Goal: Communication & Community: Connect with others

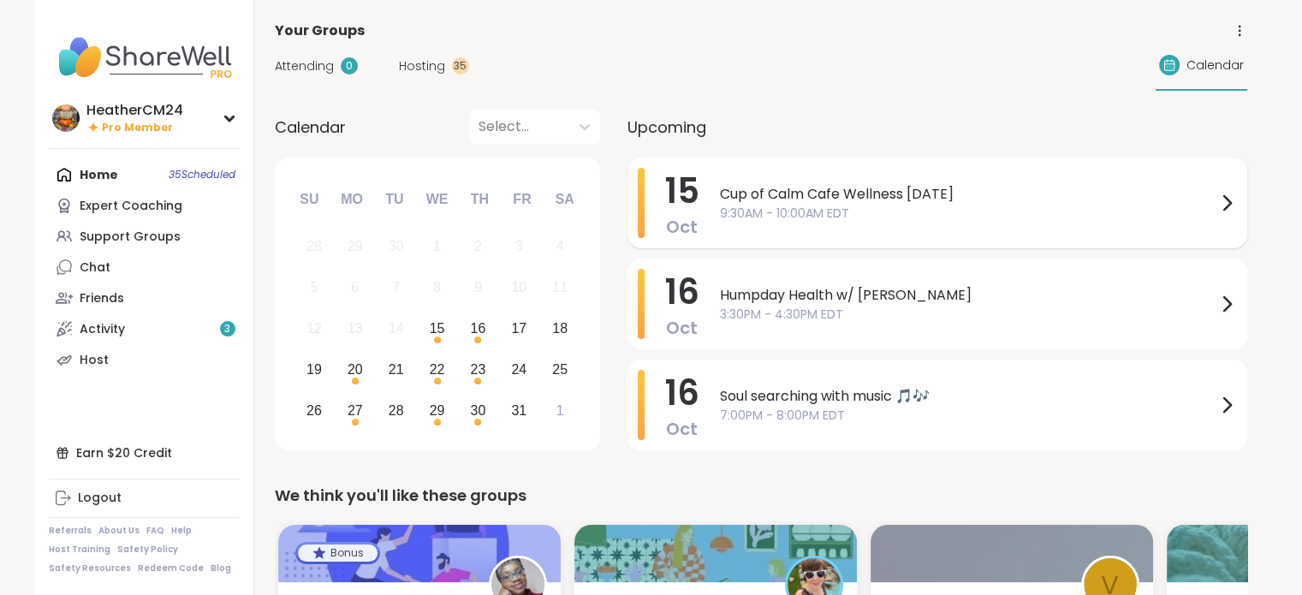
click at [836, 206] on span "9:30AM - 10:00AM EDT" at bounding box center [968, 214] width 497 height 18
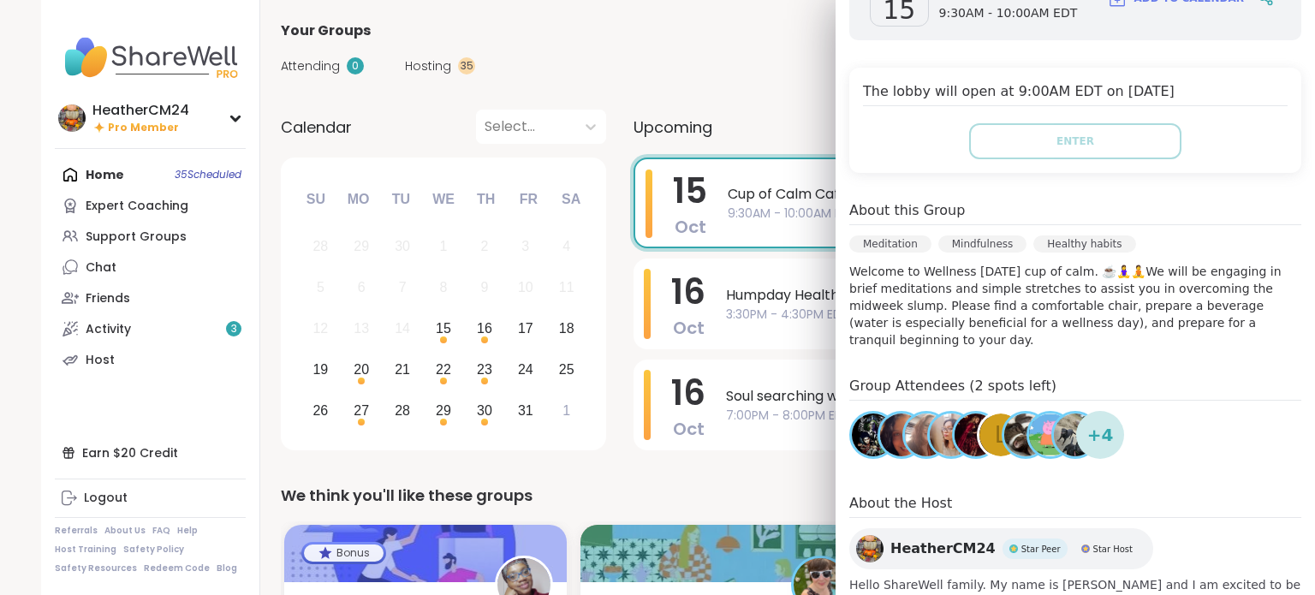
scroll to position [414, 0]
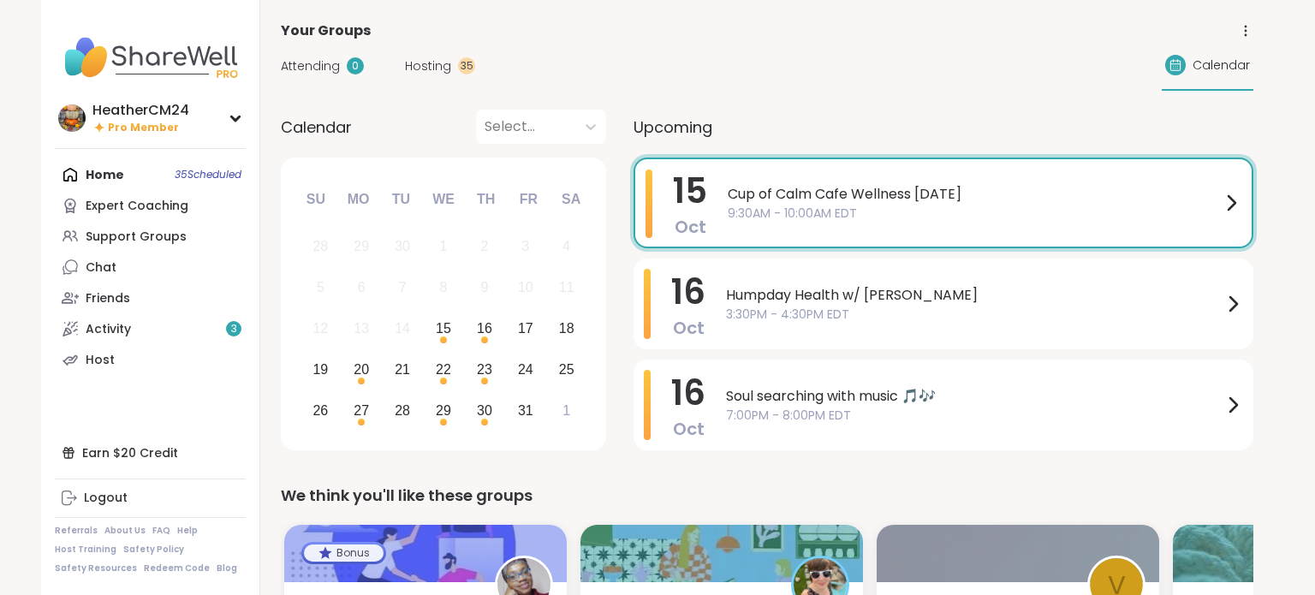
click at [705, 76] on div "Attending 0 Hosting 35 Calendar" at bounding box center [767, 66] width 972 height 50
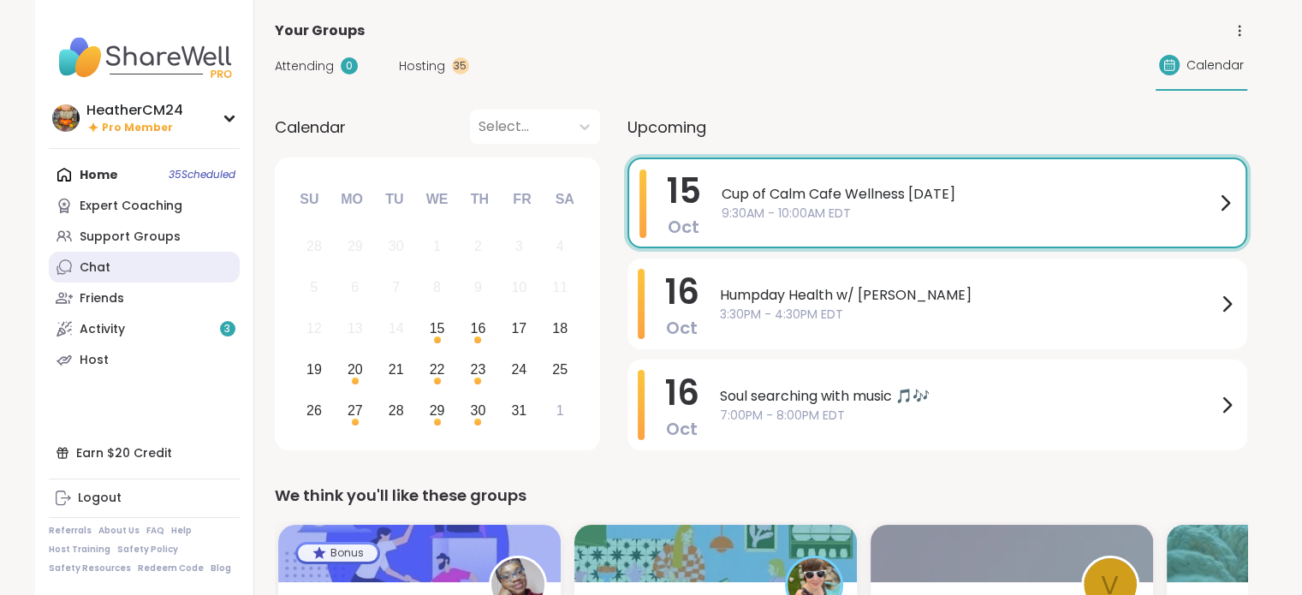
click at [101, 263] on div "Chat" at bounding box center [95, 267] width 31 height 17
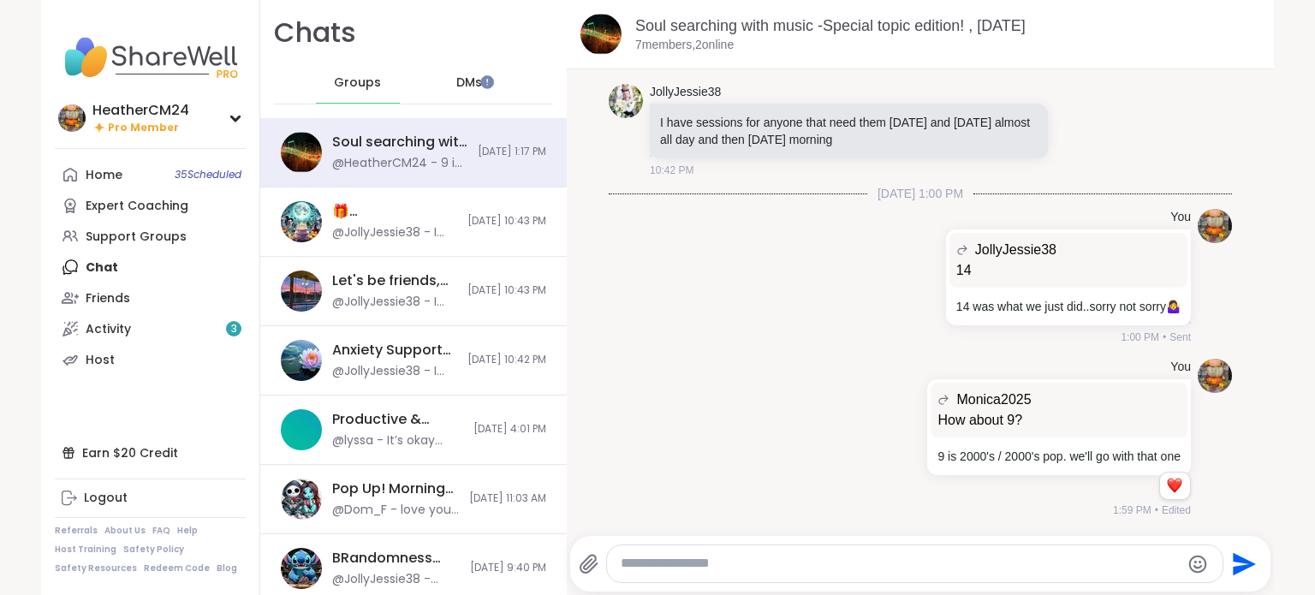
click at [456, 77] on span "DMs" at bounding box center [469, 82] width 26 height 17
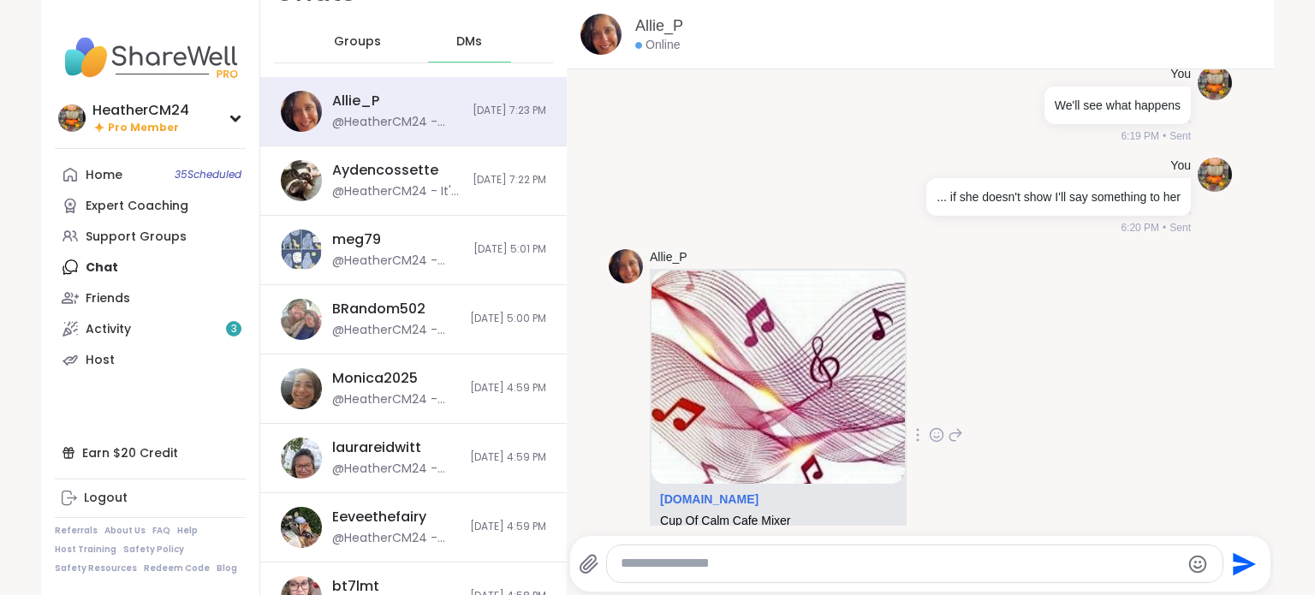
scroll to position [19651, 0]
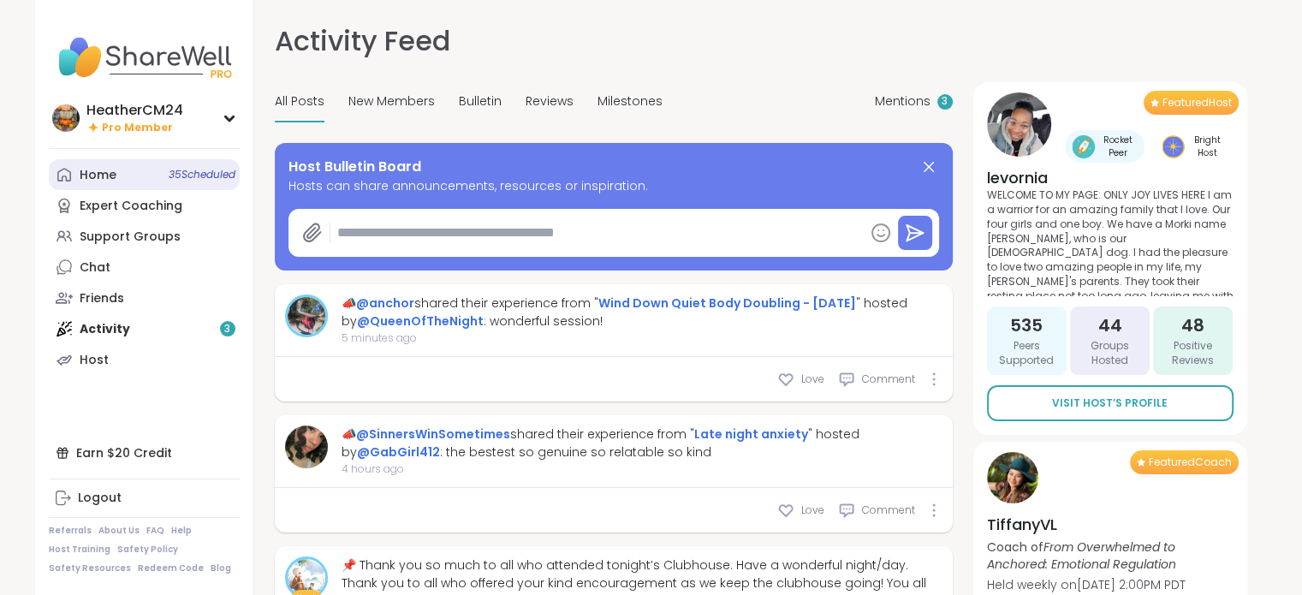
click at [92, 174] on div "Home 35 Scheduled" at bounding box center [98, 175] width 37 height 17
